Goal: Transaction & Acquisition: Subscribe to service/newsletter

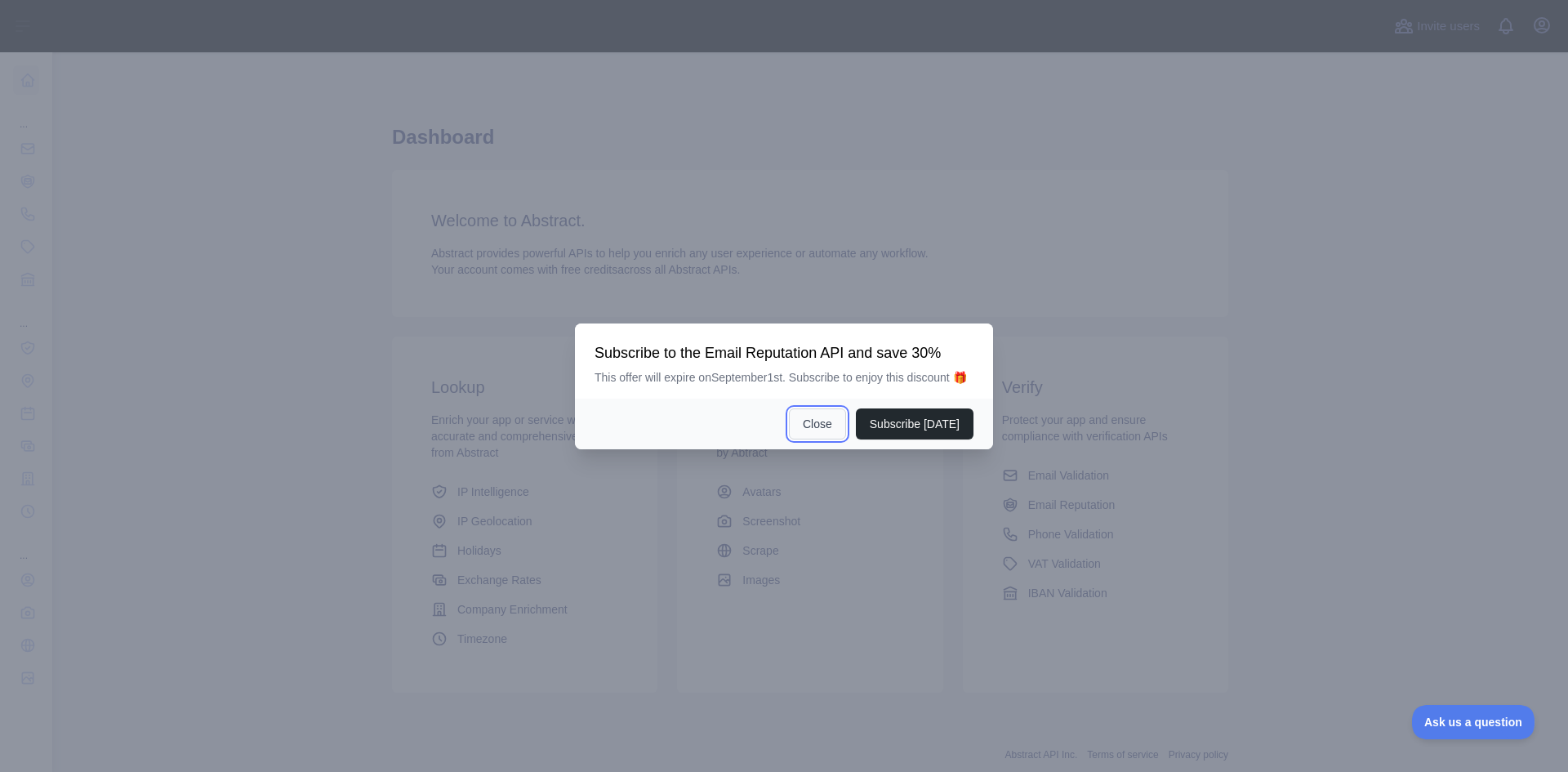
click at [827, 426] on button "Close" at bounding box center [817, 424] width 57 height 31
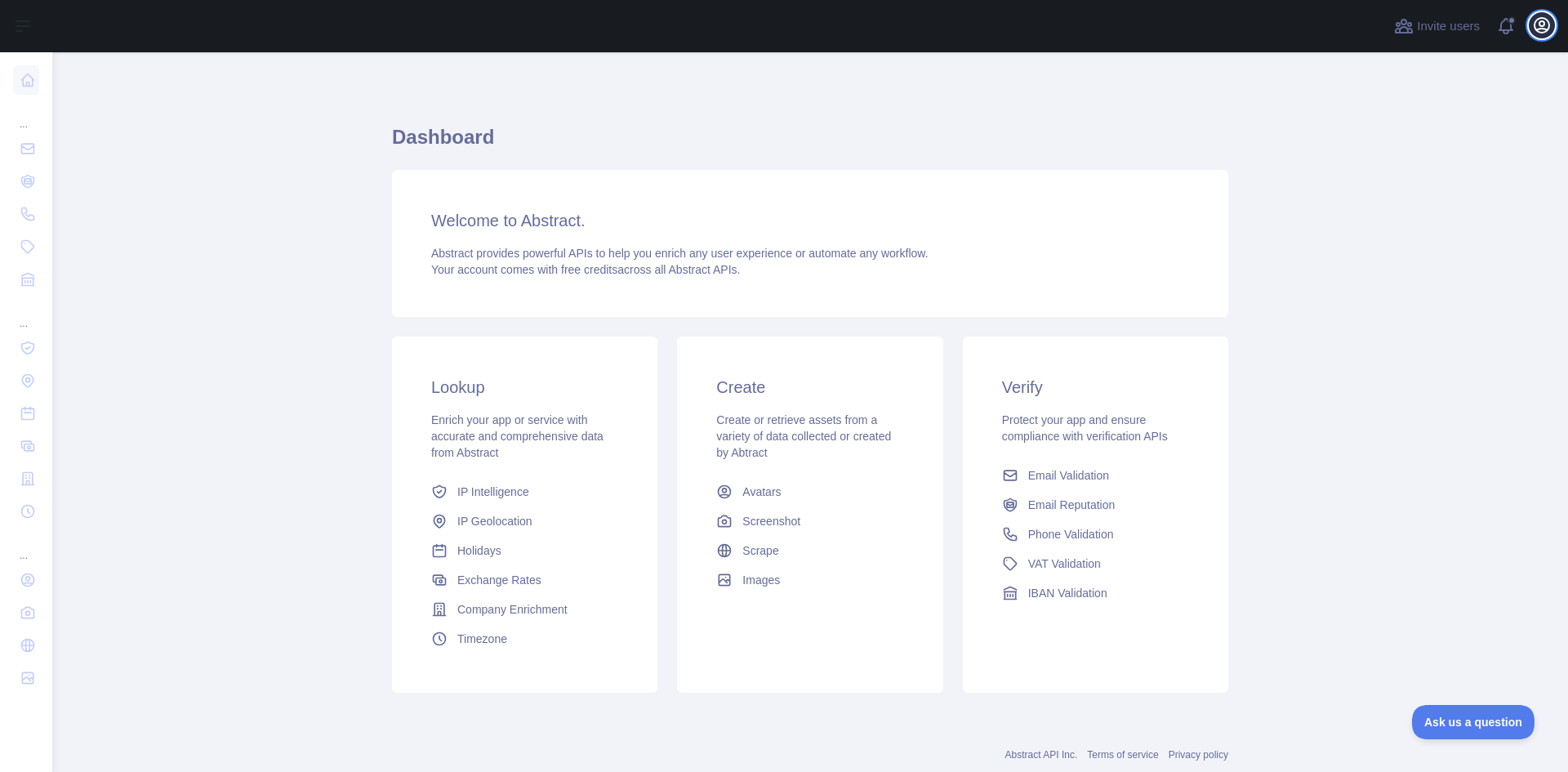
click at [1546, 25] on icon "button" at bounding box center [1542, 25] width 19 height 19
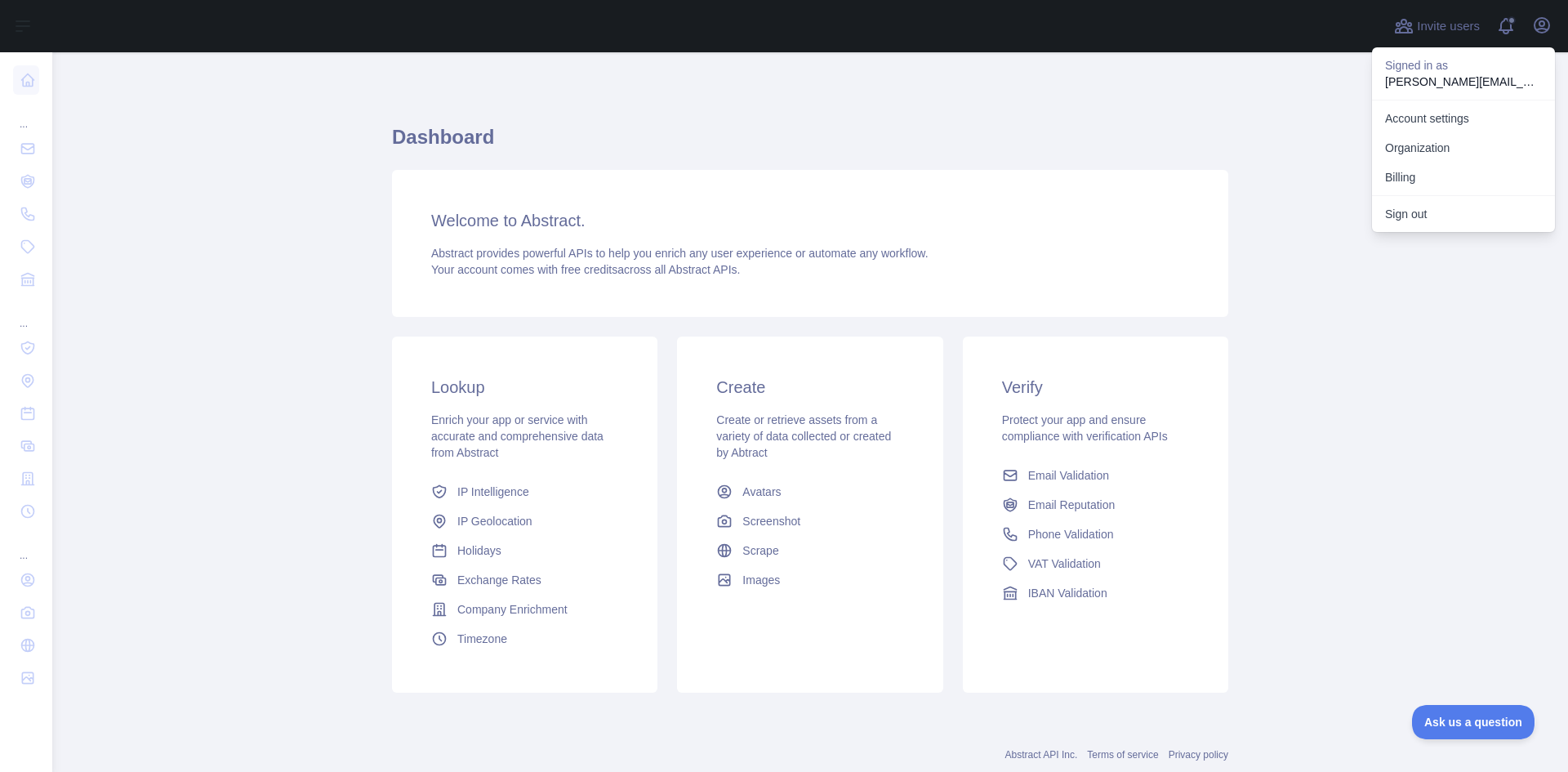
click at [1079, 91] on div "Dashboard Welcome to Abstract. Abstract provides powerful APIs to help you enri…" at bounding box center [810, 404] width 837 height 625
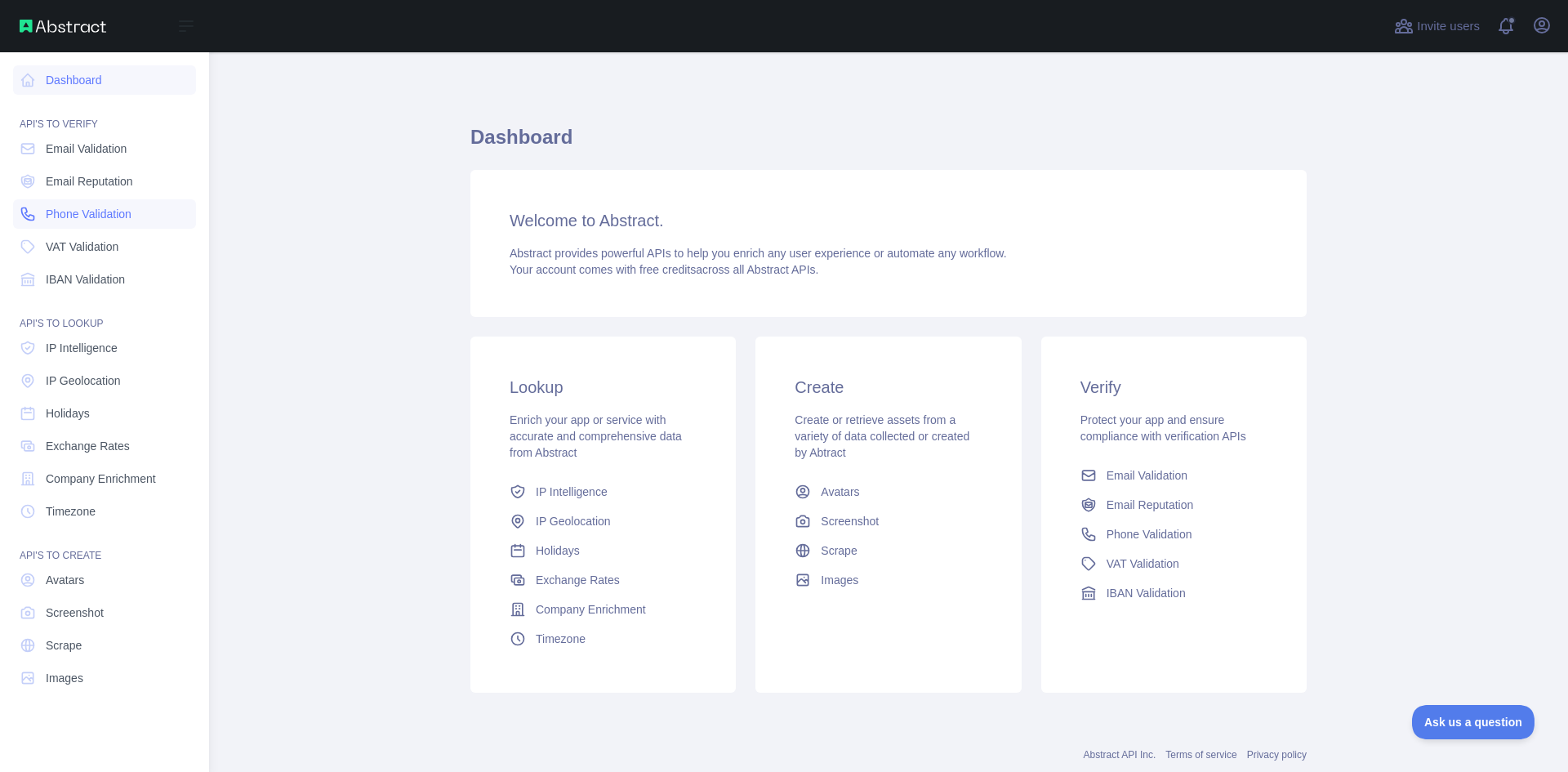
click at [96, 225] on link "Phone Validation" at bounding box center [104, 214] width 183 height 30
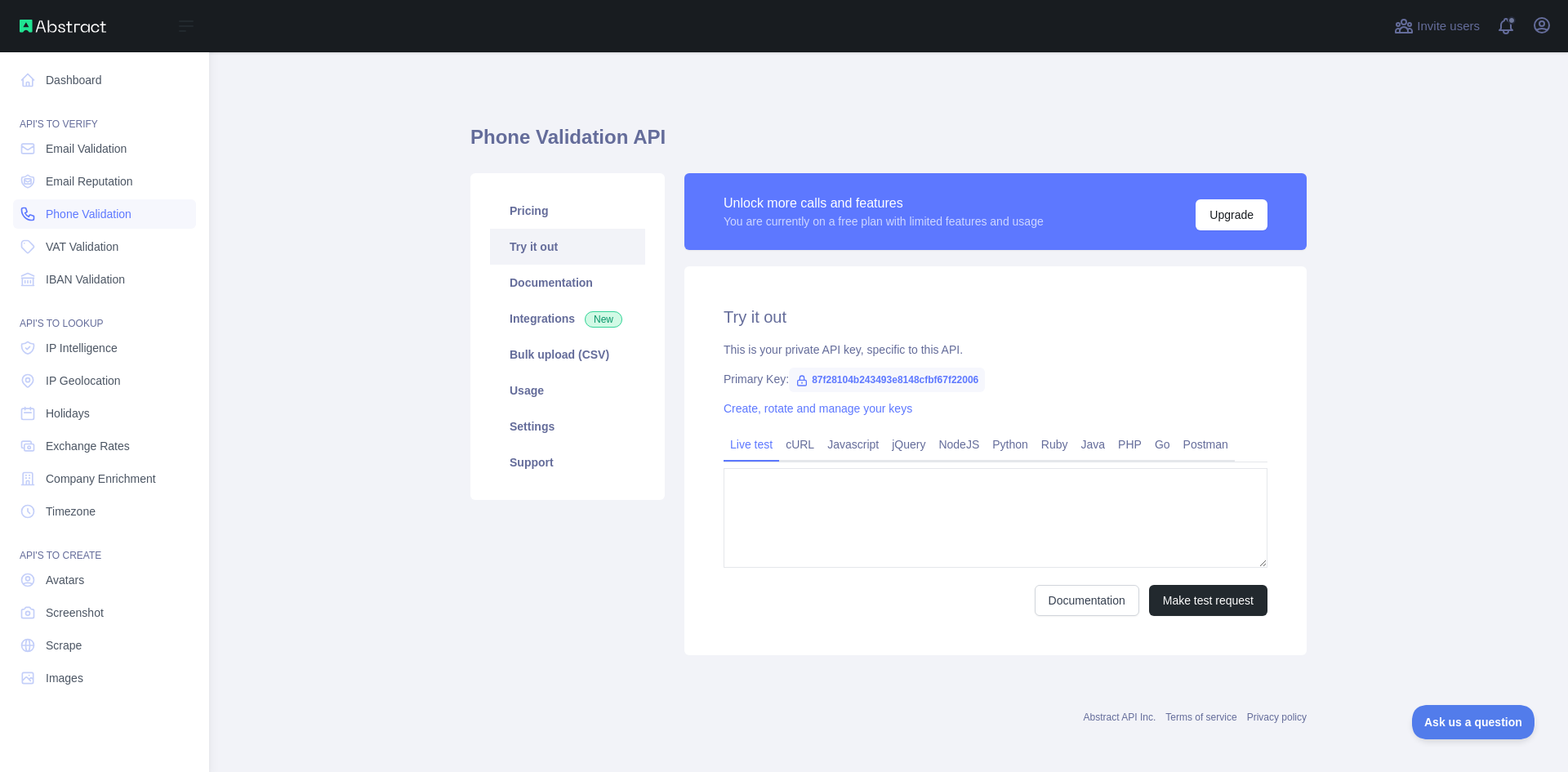
type textarea "**********"
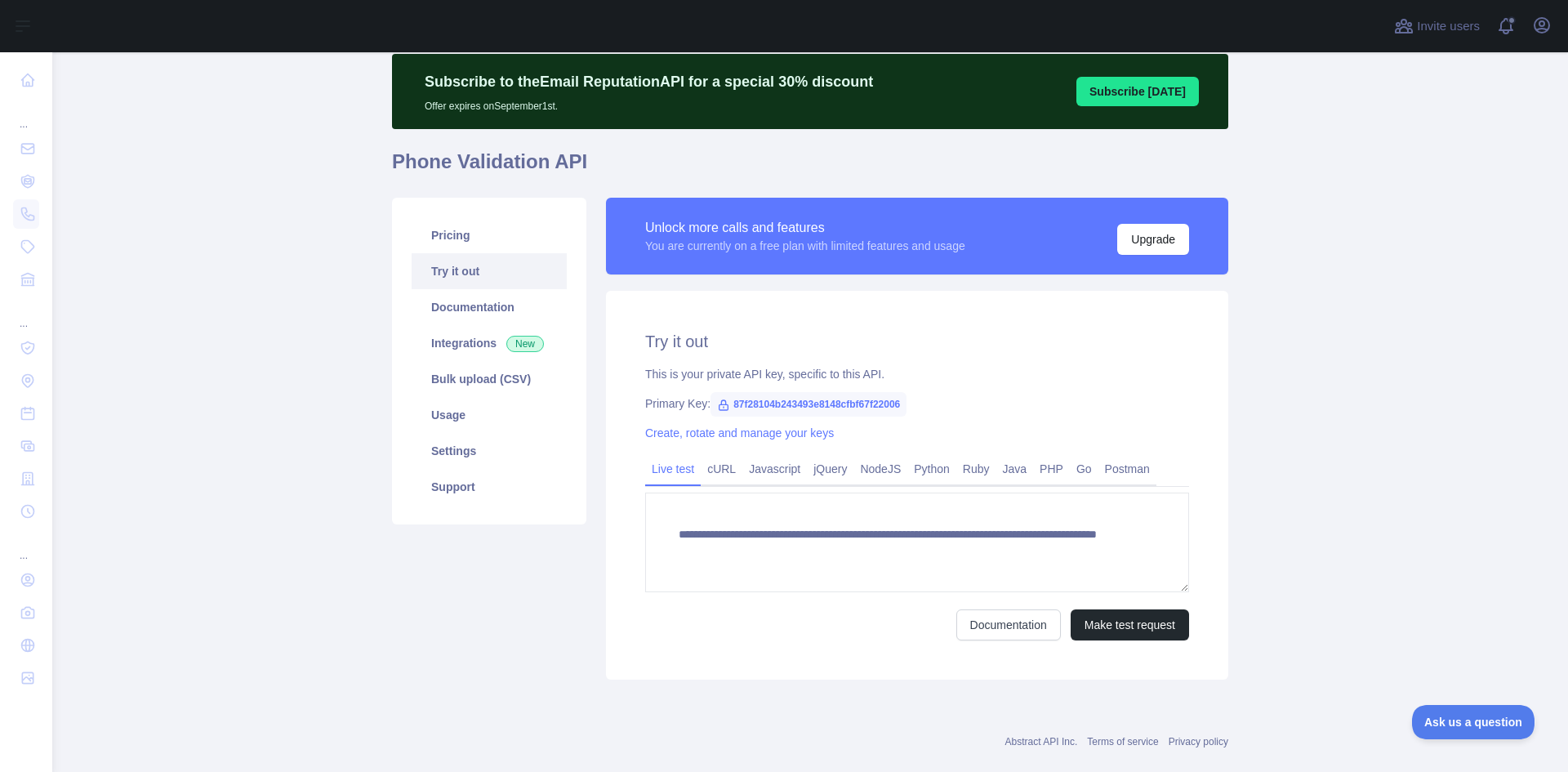
scroll to position [79, 0]
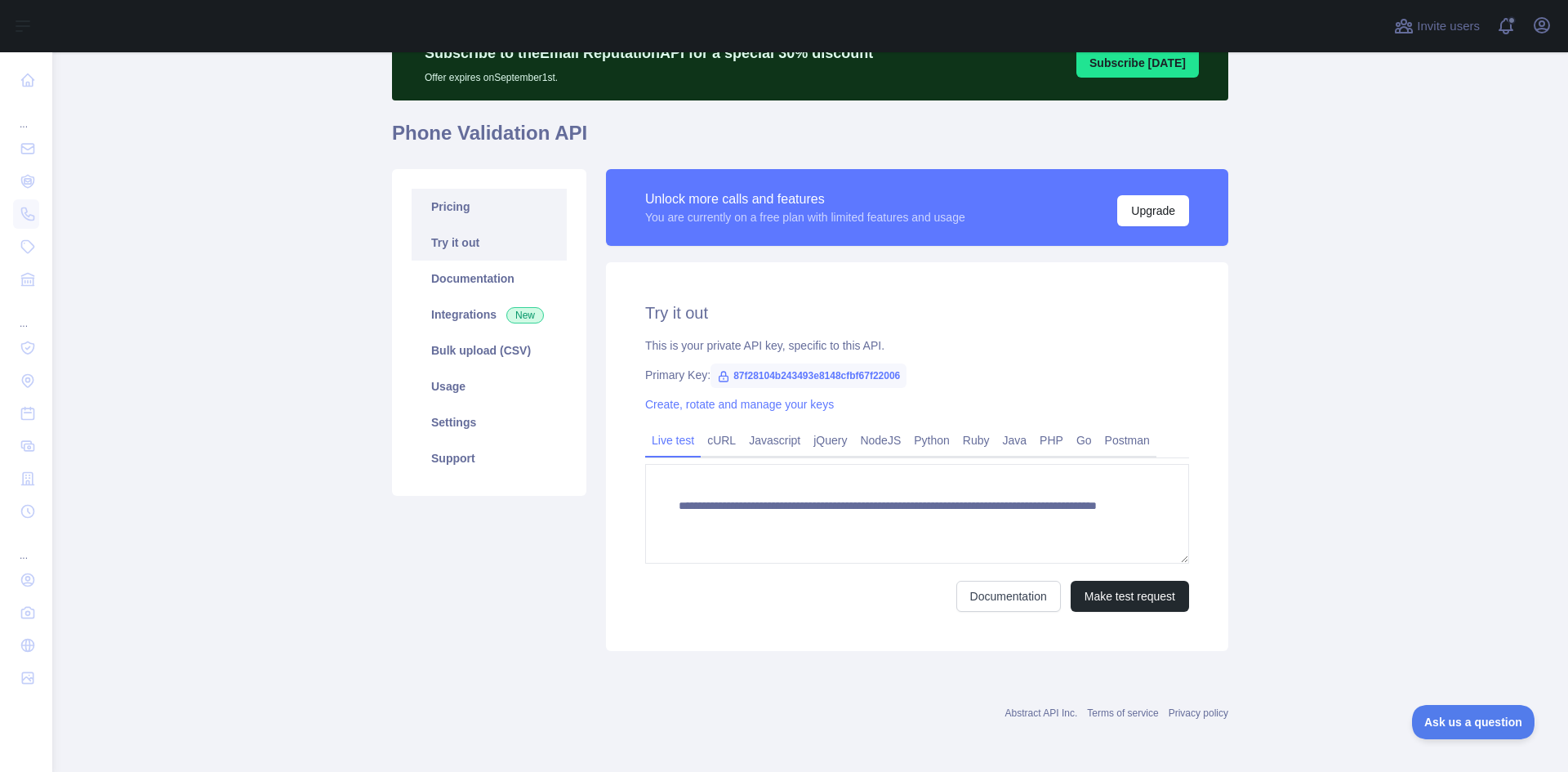
click at [459, 207] on link "Pricing" at bounding box center [488, 206] width 155 height 36
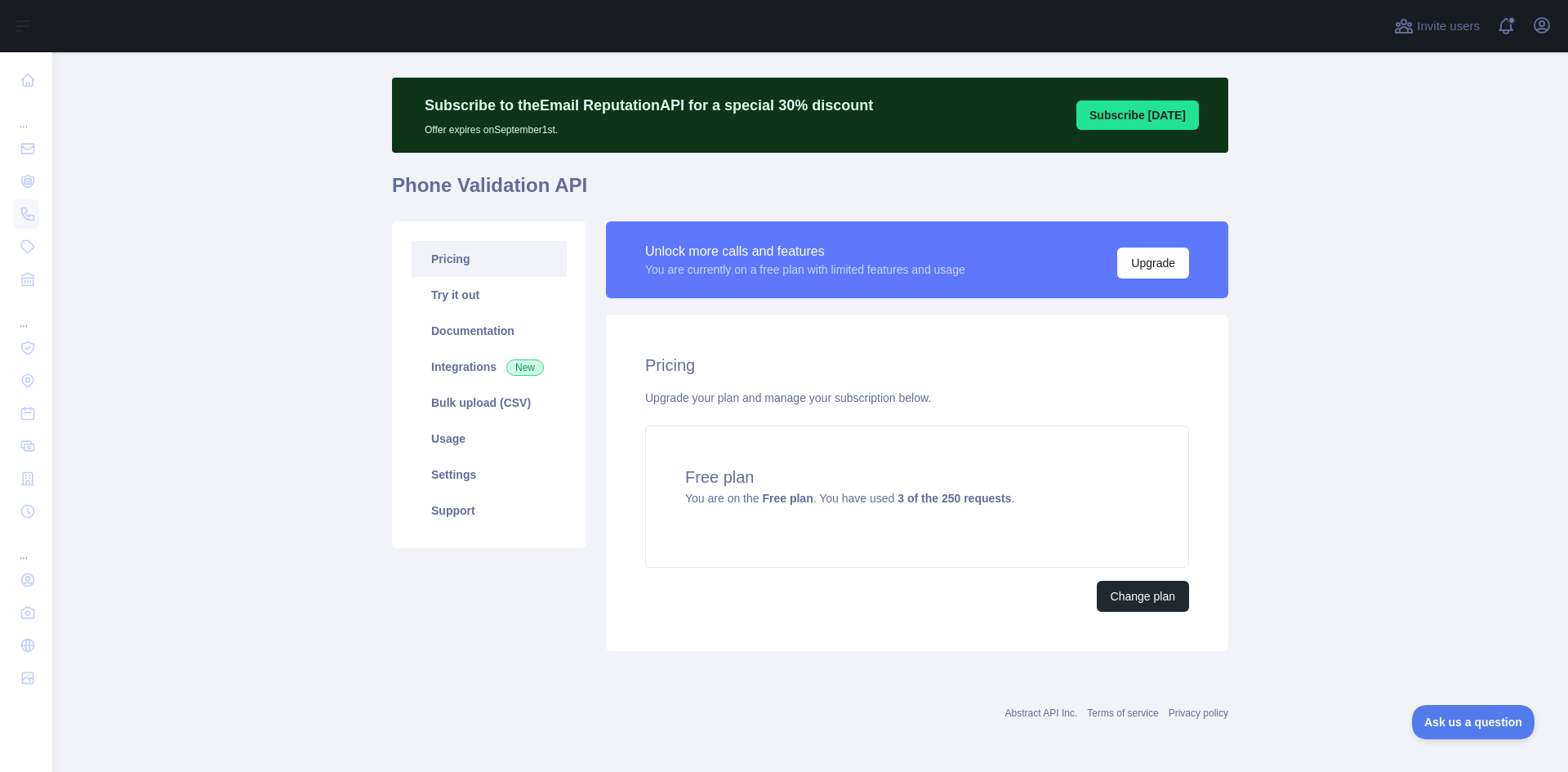
scroll to position [27, 0]
click at [1155, 589] on button "Change plan" at bounding box center [1143, 596] width 92 height 31
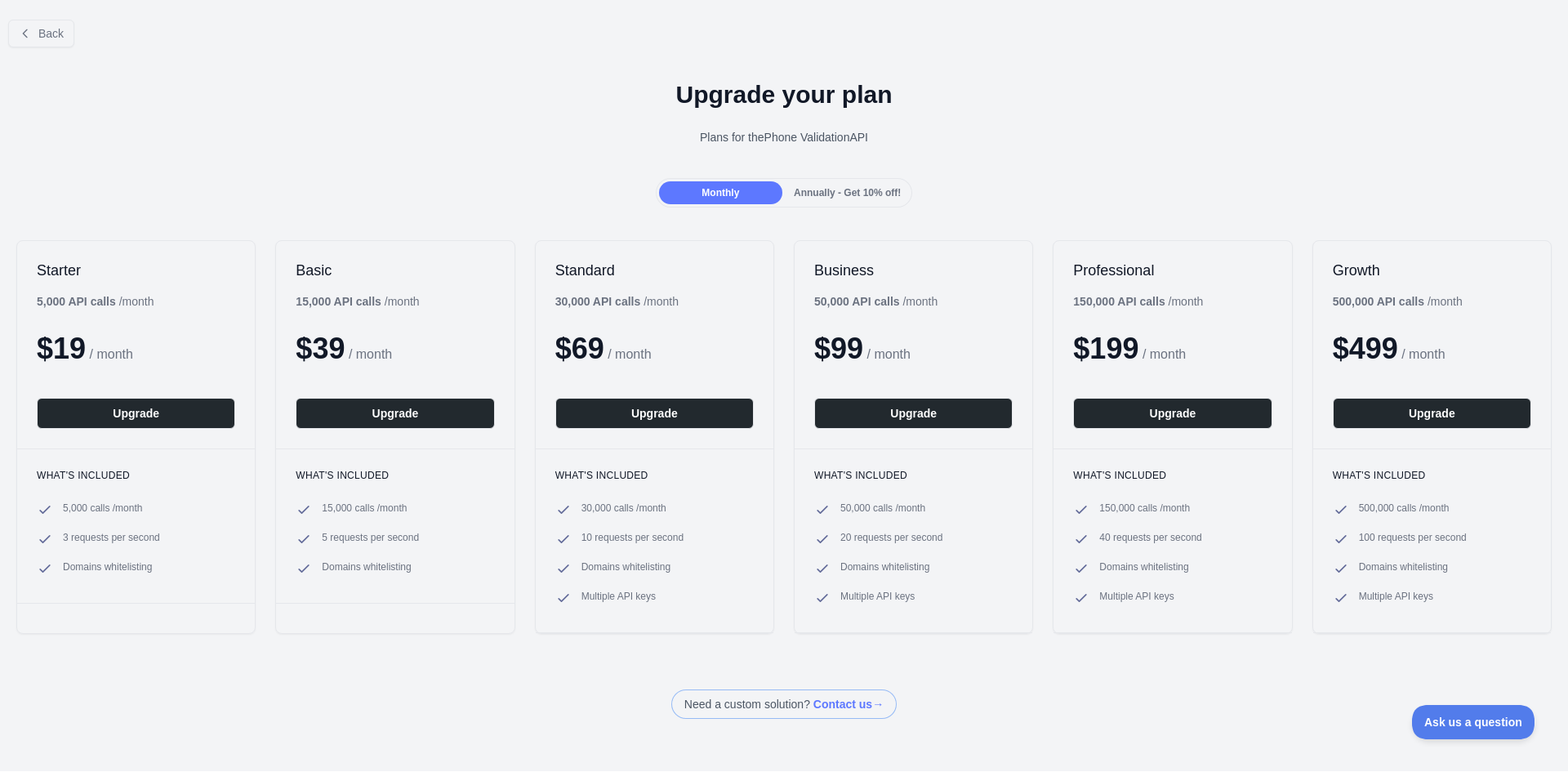
click at [371, 118] on div "Upgrade your plan Plans for the Phone Validation API" at bounding box center [784, 119] width 1568 height 118
click at [837, 200] on div "Annually - Get 10% off!" at bounding box center [847, 193] width 124 height 23
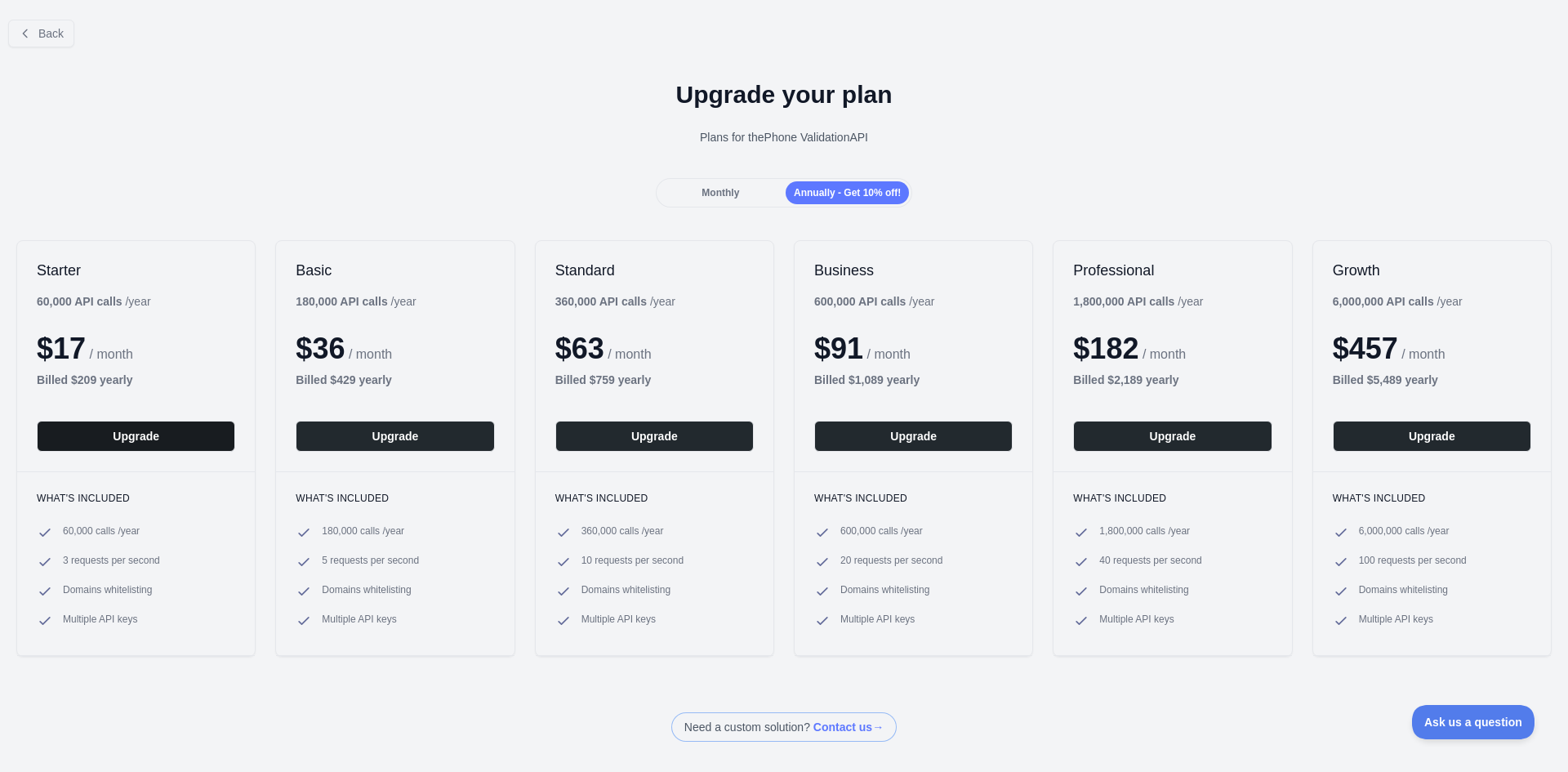
click at [161, 440] on button "Upgrade" at bounding box center [136, 436] width 198 height 31
